Goal: Information Seeking & Learning: Learn about a topic

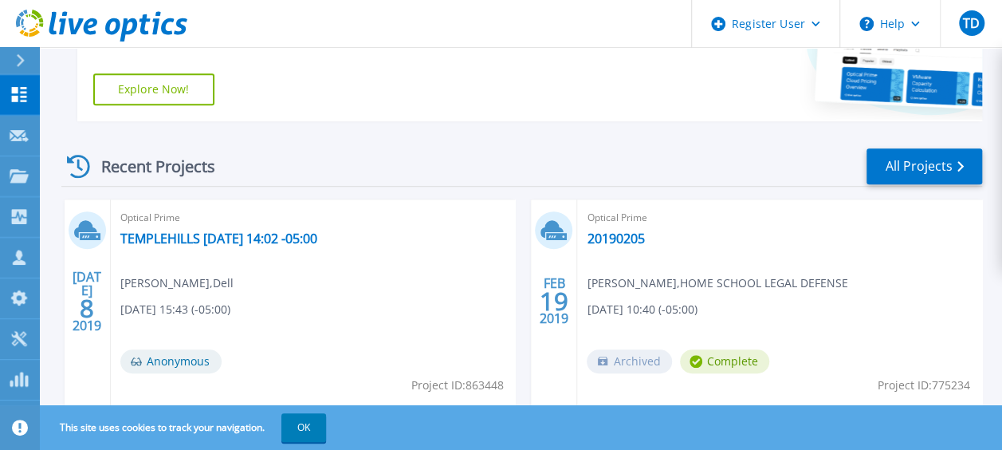
scroll to position [478, 0]
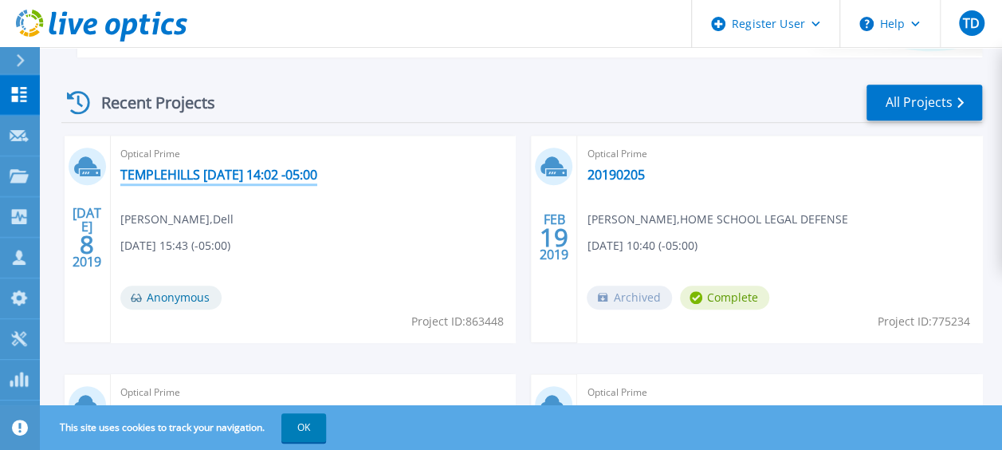
click at [245, 180] on link "TEMPLEHILLS [DATE] 14:02 -05:00" at bounding box center [218, 175] width 197 height 16
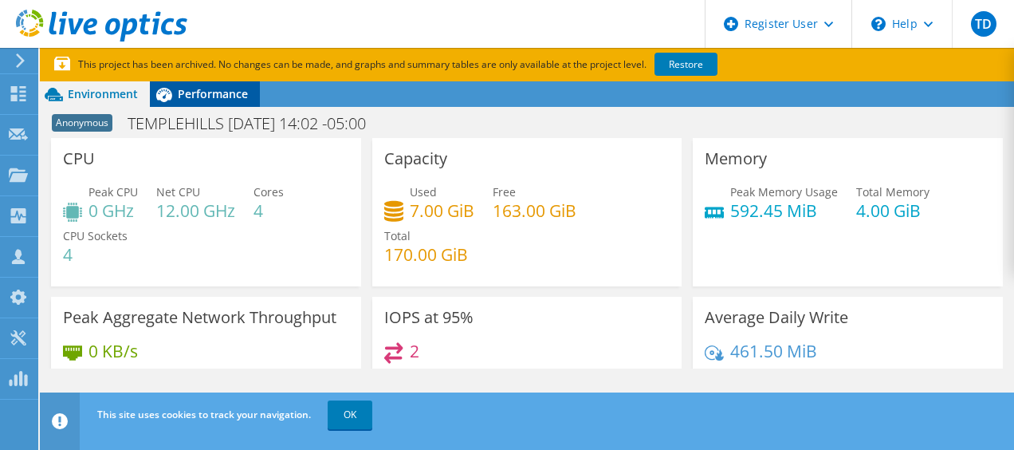
click at [226, 96] on span "Performance" at bounding box center [213, 93] width 70 height 15
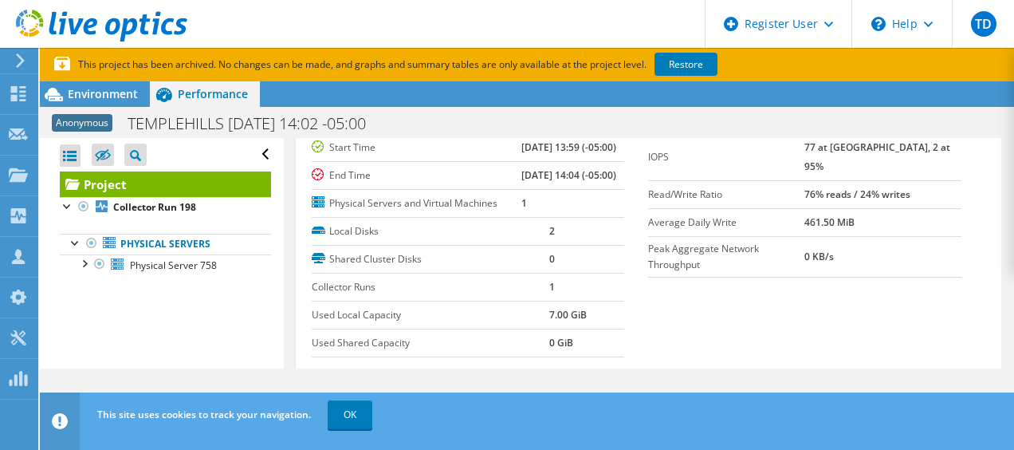
scroll to position [159, 0]
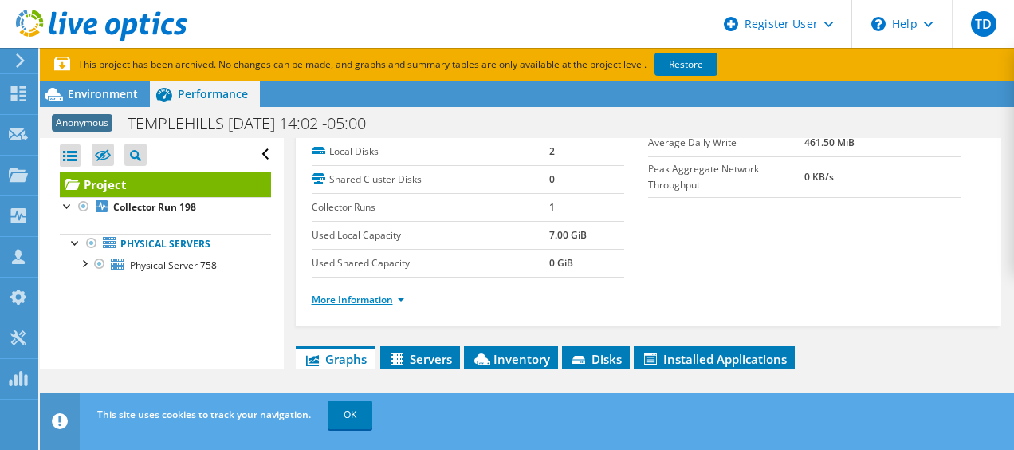
click at [387, 306] on link "More Information" at bounding box center [358, 300] width 93 height 14
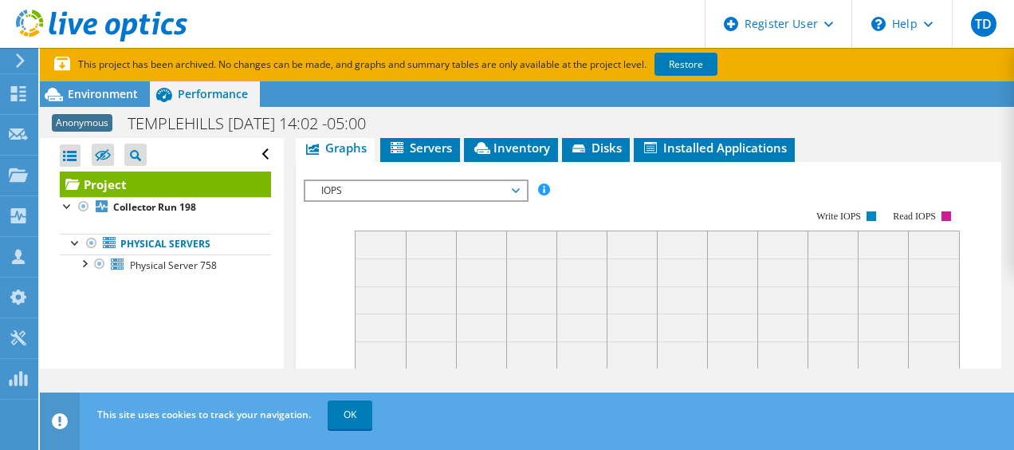
scroll to position [797, 0]
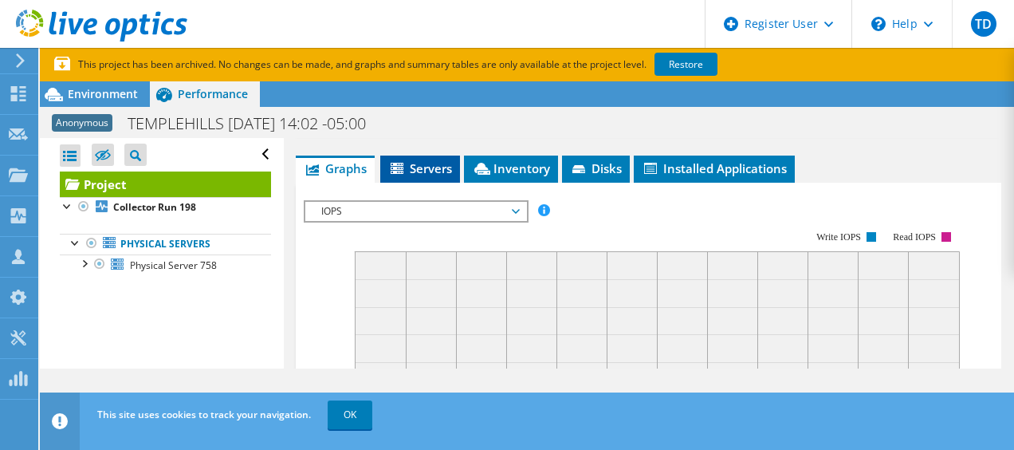
click at [416, 176] on span "Servers" at bounding box center [420, 168] width 64 height 16
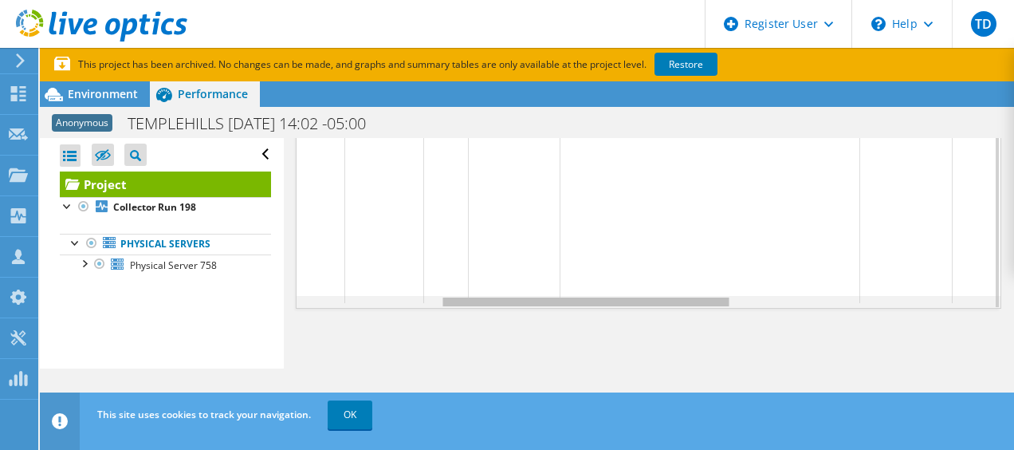
scroll to position [0, 635]
drag, startPoint x: 509, startPoint y: 302, endPoint x: 783, endPoint y: 303, distance: 273.4
click at [783, 303] on body "TD Dell User [PERSON_NAME] [PERSON_NAME][EMAIL_ADDRESS][PERSON_NAME][DOMAIN_NAM…" at bounding box center [507, 225] width 1014 height 450
drag, startPoint x: 725, startPoint y: 301, endPoint x: 427, endPoint y: 295, distance: 298.2
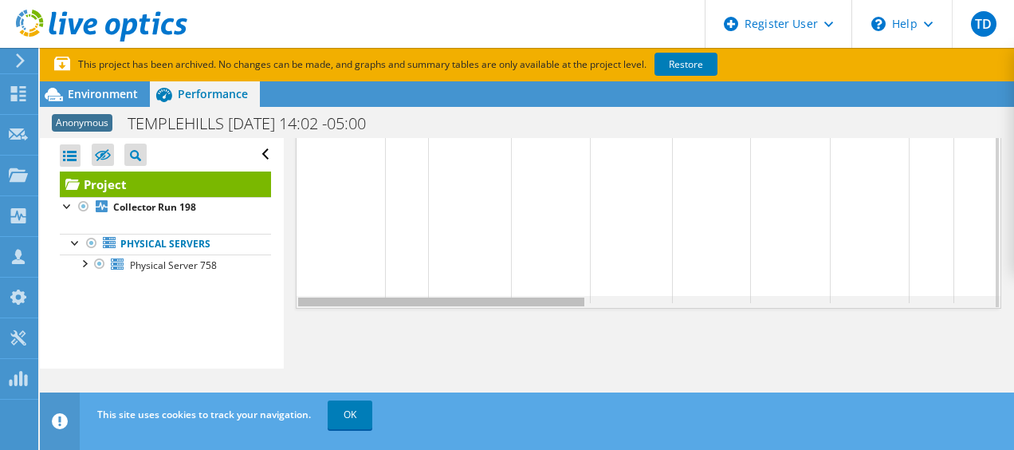
click at [427, 295] on body "TD Dell User [PERSON_NAME] [PERSON_NAME][EMAIL_ADDRESS][PERSON_NAME][DOMAIN_NAM…" at bounding box center [507, 225] width 1014 height 450
